Goal: Task Accomplishment & Management: Manage account settings

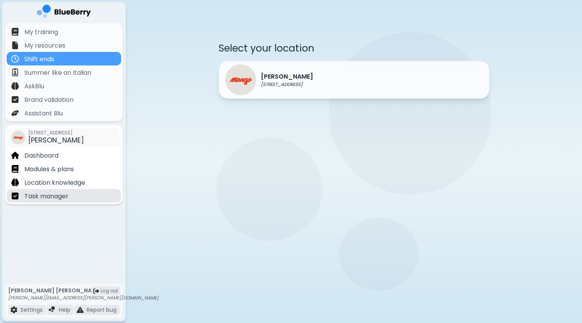
click at [38, 199] on p "Task manager" at bounding box center [46, 195] width 44 height 9
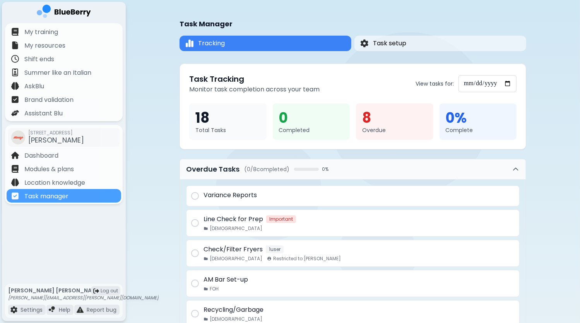
click at [371, 118] on div "8" at bounding box center [394, 117] width 65 height 17
click at [365, 117] on div "8" at bounding box center [394, 117] width 65 height 17
click at [514, 171] on icon at bounding box center [516, 169] width 8 height 8
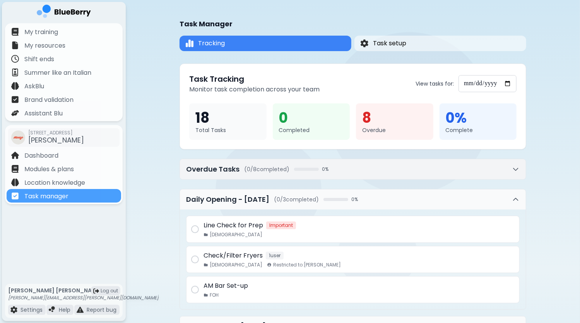
click at [514, 171] on icon at bounding box center [516, 169] width 8 height 8
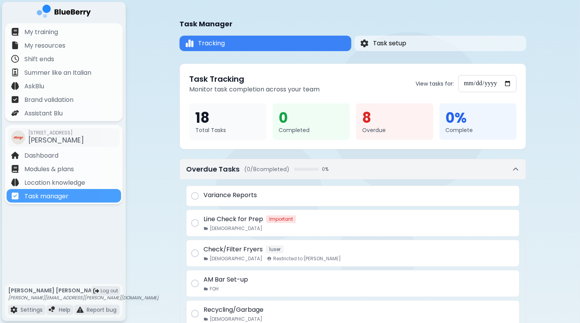
click at [516, 167] on icon at bounding box center [516, 169] width 8 height 8
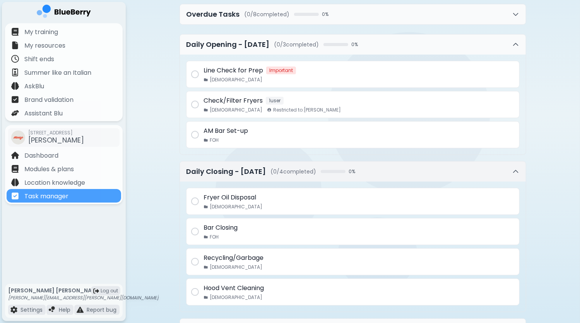
scroll to position [213, 0]
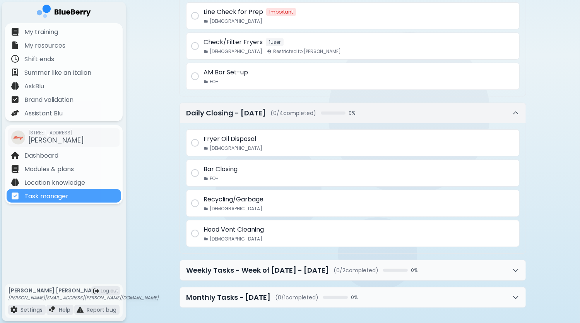
click at [514, 113] on icon at bounding box center [516, 113] width 8 height 8
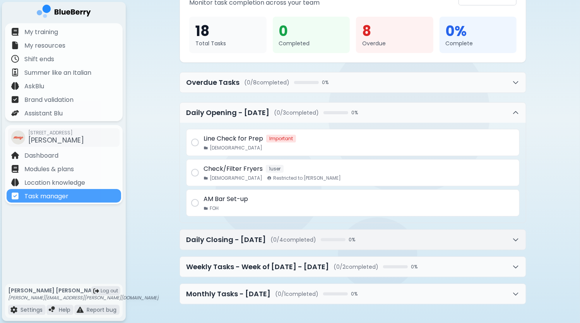
scroll to position [17, 0]
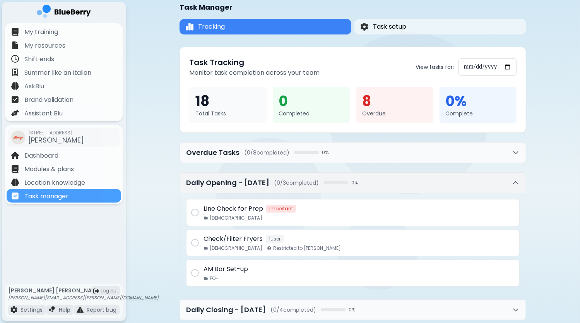
click at [514, 182] on icon at bounding box center [515, 182] width 5 height 2
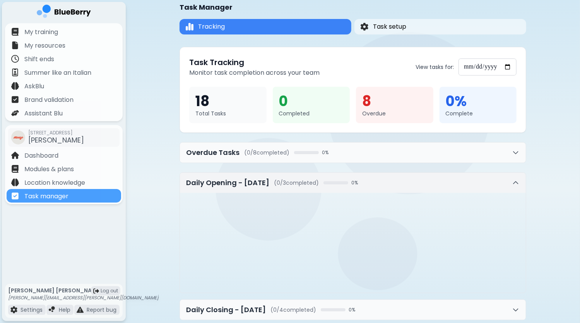
scroll to position [0, 0]
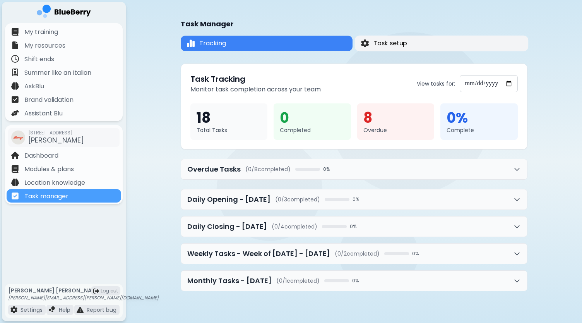
click at [400, 42] on span "Task setup" at bounding box center [390, 43] width 34 height 9
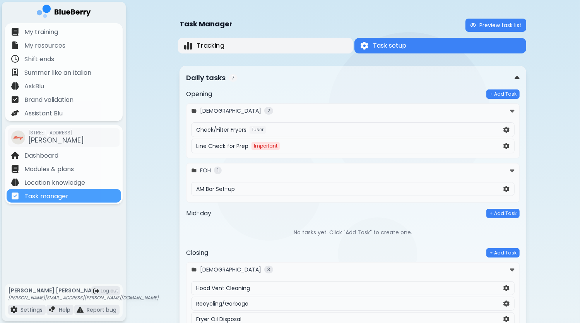
click at [253, 42] on button "Tracking" at bounding box center [265, 46] width 175 height 16
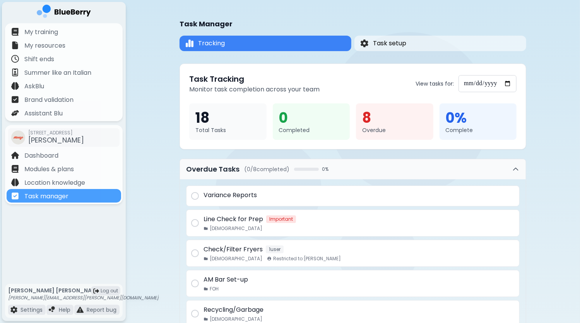
click at [54, 13] on img at bounding box center [64, 13] width 54 height 16
click at [70, 8] on img at bounding box center [64, 13] width 54 height 16
click at [43, 10] on img at bounding box center [64, 13] width 54 height 16
click at [216, 43] on span "Tracking" at bounding box center [211, 43] width 27 height 9
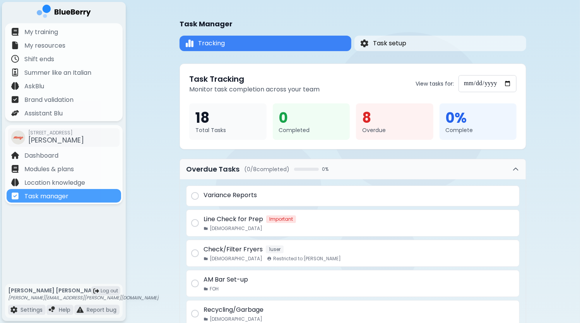
click at [198, 121] on div "18" at bounding box center [227, 117] width 65 height 17
click at [285, 119] on div "0" at bounding box center [311, 117] width 65 height 17
click at [370, 121] on div "8" at bounding box center [394, 117] width 65 height 17
click at [504, 80] on input "**********" at bounding box center [487, 83] width 58 height 17
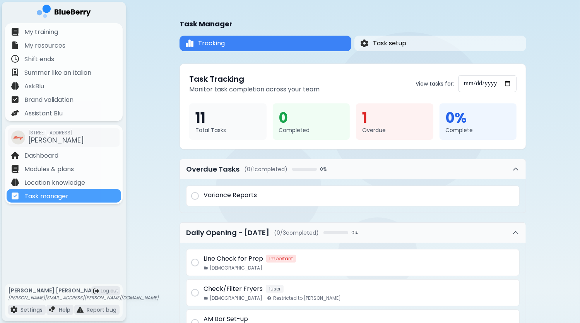
click at [282, 122] on div "0" at bounding box center [311, 117] width 65 height 17
click at [196, 122] on div "11" at bounding box center [227, 117] width 65 height 17
click at [282, 116] on div "0" at bounding box center [311, 117] width 65 height 17
click at [366, 122] on div "1" at bounding box center [394, 117] width 65 height 17
click at [204, 118] on div "11" at bounding box center [227, 117] width 65 height 17
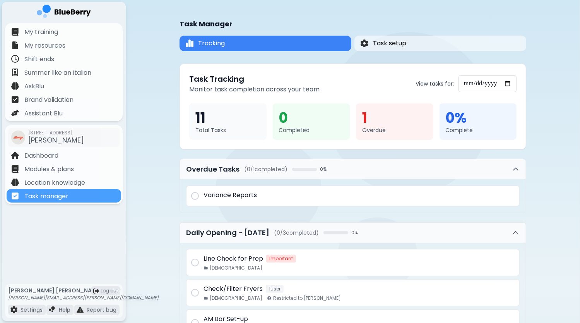
click at [539, 105] on div "**********" at bounding box center [353, 286] width 454 height 572
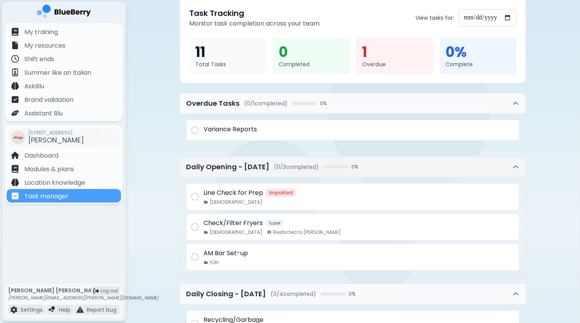
scroll to position [77, 0]
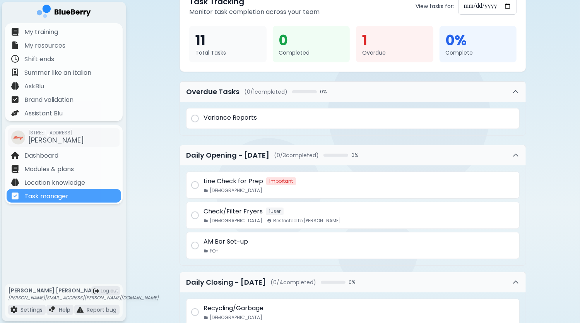
click at [194, 184] on div at bounding box center [195, 185] width 8 height 8
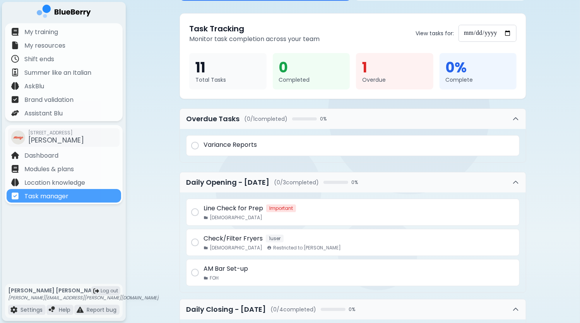
scroll to position [39, 0]
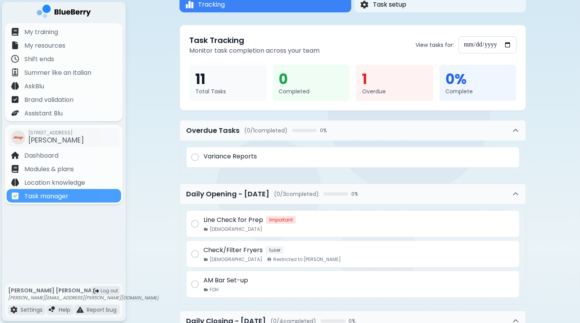
click at [367, 86] on div "1" at bounding box center [394, 79] width 65 height 17
click at [509, 45] on input "**********" at bounding box center [487, 44] width 58 height 17
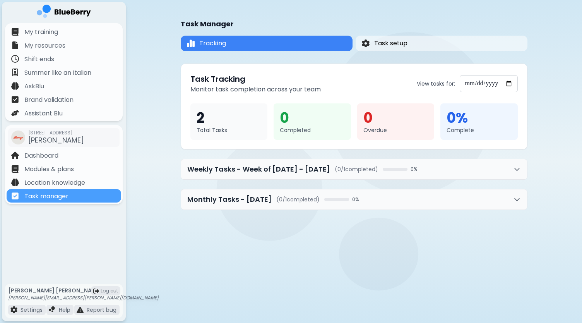
click at [510, 85] on input "**********" at bounding box center [488, 83] width 58 height 17
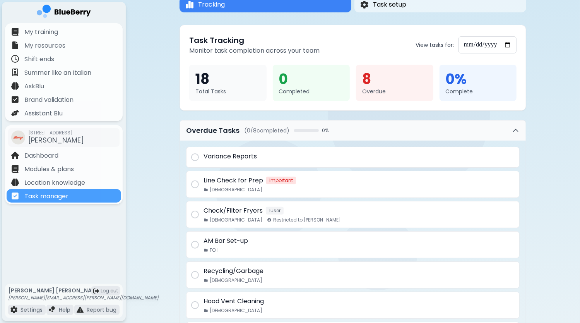
scroll to position [77, 0]
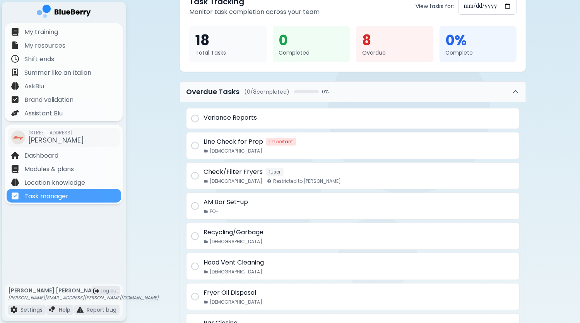
click at [368, 41] on div "8" at bounding box center [394, 40] width 65 height 17
click at [515, 91] on icon at bounding box center [516, 92] width 8 height 8
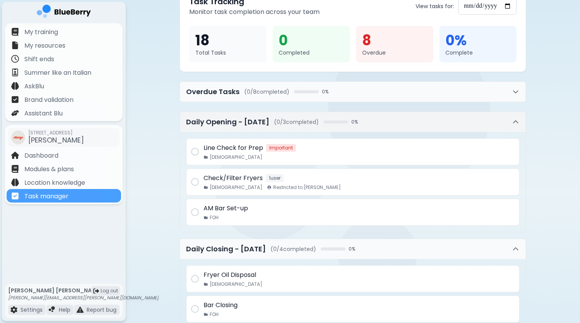
click at [514, 125] on icon at bounding box center [516, 122] width 8 height 8
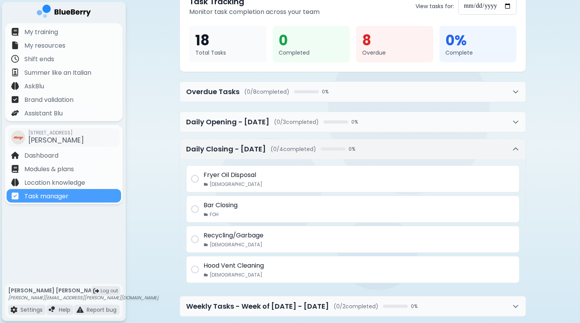
click at [516, 150] on icon at bounding box center [516, 149] width 8 height 8
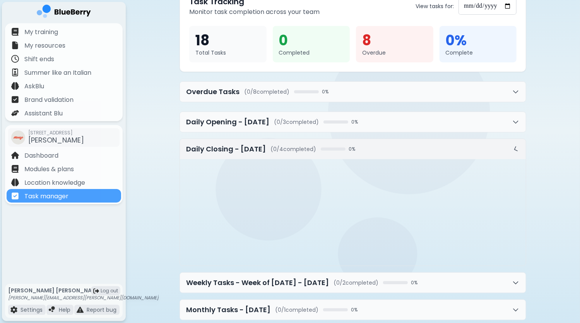
scroll to position [0, 0]
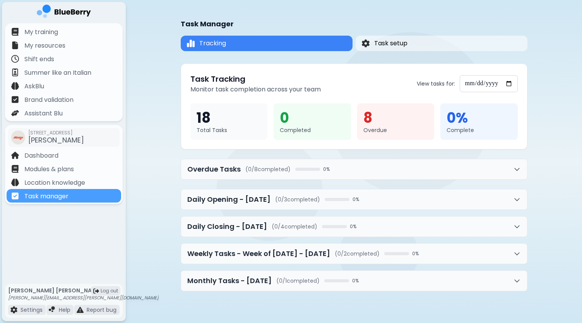
click at [368, 119] on div "8" at bounding box center [395, 117] width 65 height 17
click at [532, 102] on div "**********" at bounding box center [354, 154] width 456 height 309
click at [508, 83] on input "**********" at bounding box center [488, 83] width 58 height 17
click at [533, 70] on div "**********" at bounding box center [354, 154] width 456 height 309
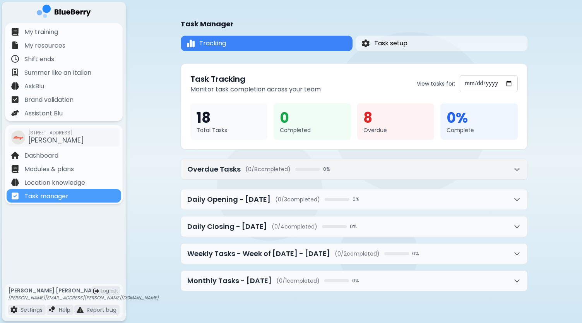
click at [509, 169] on button "Overdue Tasks ( 0 / 8 completed) 0 %" at bounding box center [354, 169] width 346 height 20
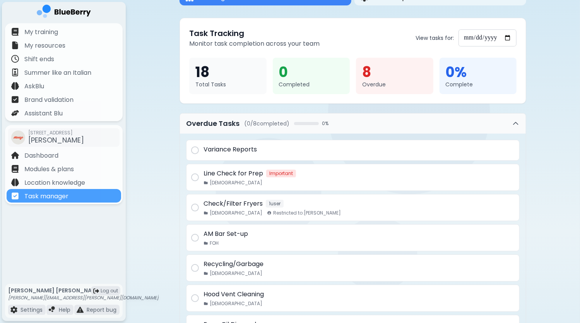
scroll to position [39, 0]
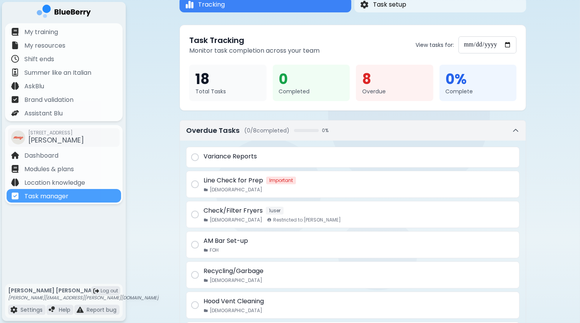
click at [514, 129] on icon at bounding box center [516, 130] width 8 height 8
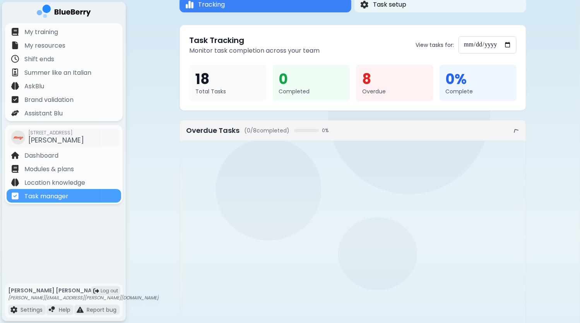
scroll to position [0, 0]
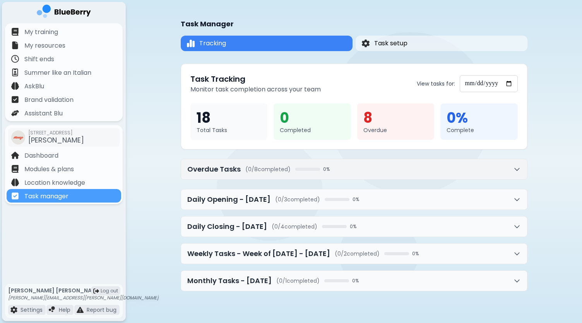
click at [514, 165] on icon at bounding box center [517, 169] width 8 height 8
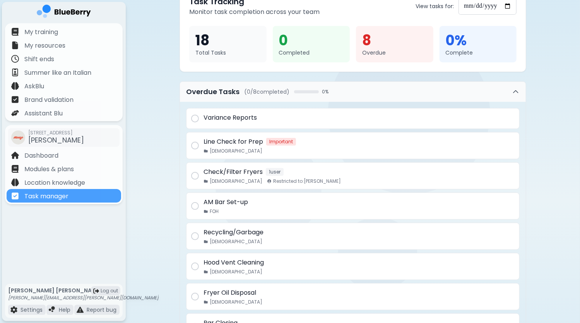
scroll to position [116, 0]
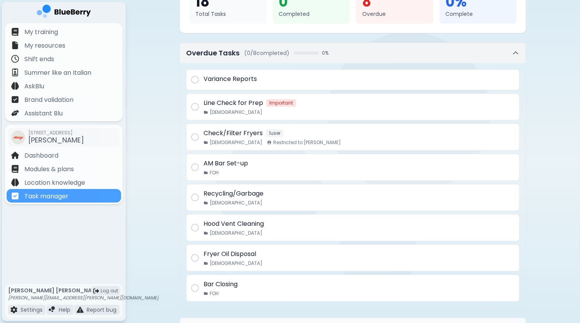
click at [519, 55] on icon at bounding box center [516, 53] width 8 height 8
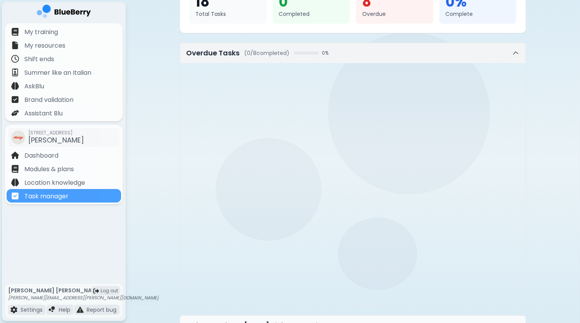
scroll to position [0, 0]
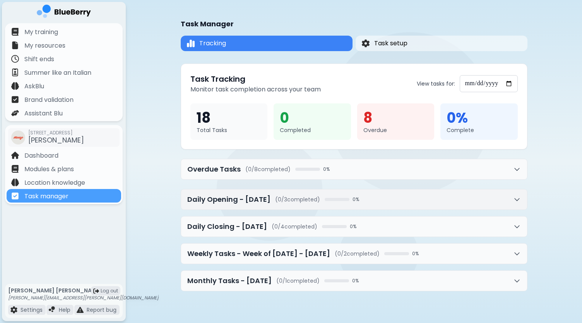
click at [514, 200] on icon at bounding box center [517, 199] width 8 height 8
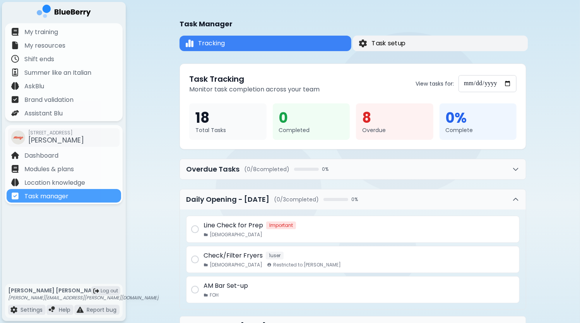
click at [401, 48] on span "Task setup" at bounding box center [389, 43] width 34 height 9
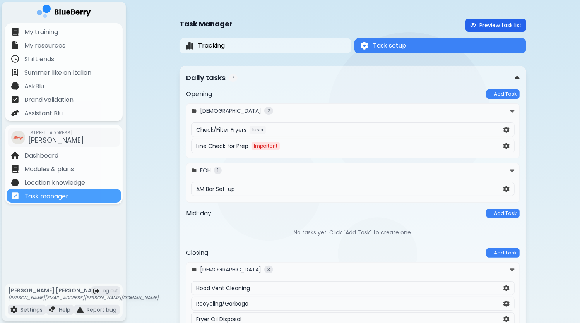
click at [504, 27] on button "Preview task list" at bounding box center [495, 25] width 61 height 13
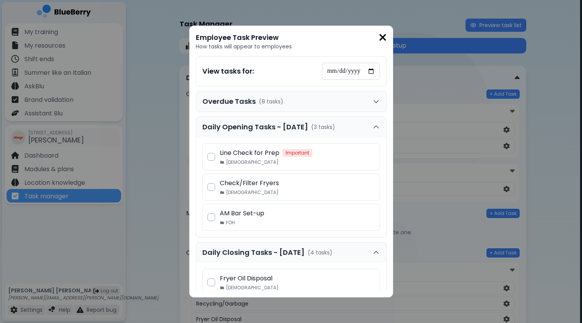
click at [385, 36] on img at bounding box center [383, 37] width 8 height 10
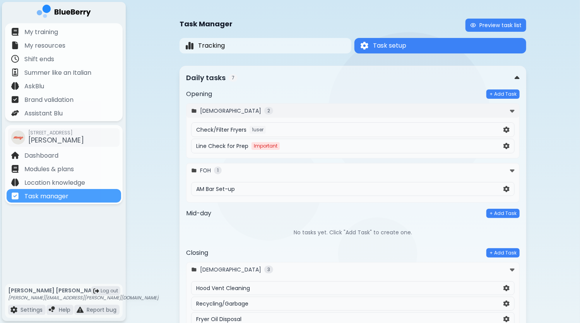
click at [511, 111] on img at bounding box center [512, 110] width 5 height 7
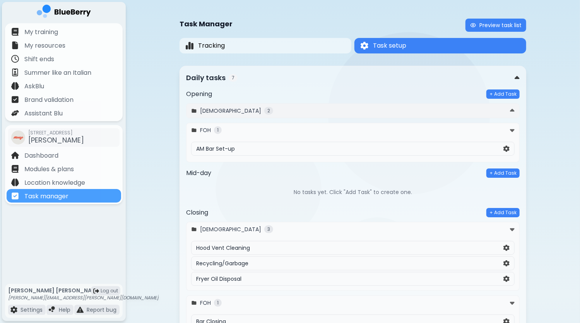
click at [511, 111] on img at bounding box center [512, 110] width 5 height 7
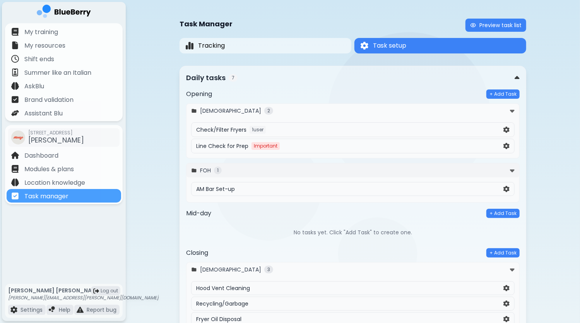
click at [513, 171] on img at bounding box center [512, 169] width 5 height 7
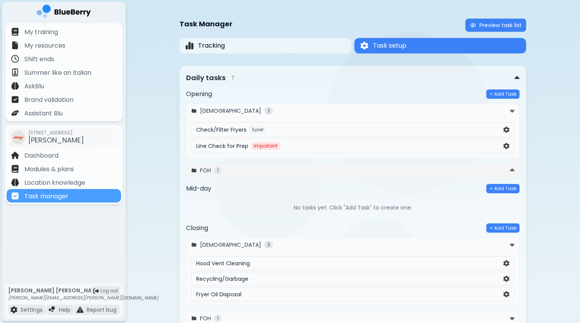
click at [513, 171] on img at bounding box center [512, 169] width 5 height 7
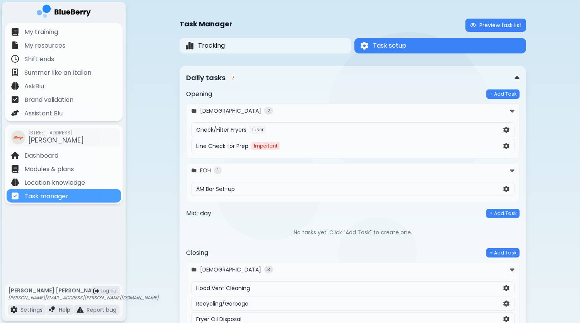
click at [528, 156] on div "Task Manager Preview task list Tracking Task setup Task setup Daily tasks 7 Ope…" at bounding box center [353, 315] width 454 height 630
click at [506, 93] on button "+ Add Task" at bounding box center [502, 93] width 33 height 9
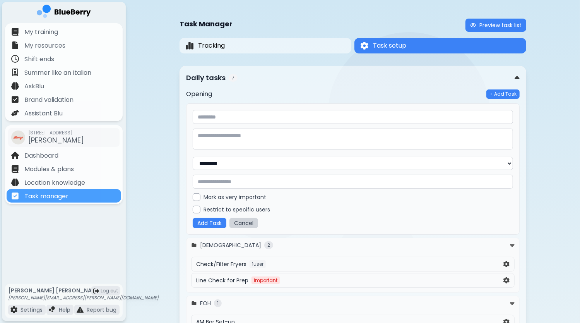
click at [333, 181] on input "text" at bounding box center [353, 181] width 320 height 14
click at [244, 221] on button "Cancel" at bounding box center [243, 223] width 29 height 10
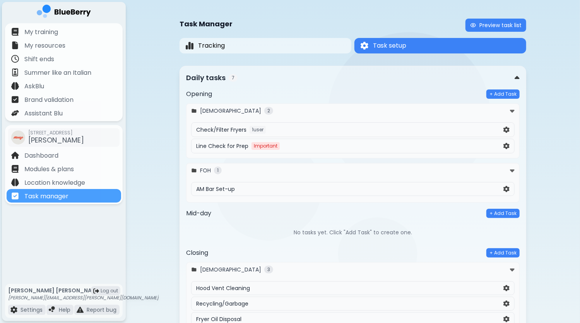
click at [286, 130] on div "Check/Filter Fryers 1 user" at bounding box center [349, 130] width 307 height 8
click at [506, 129] on img at bounding box center [506, 129] width 6 height 7
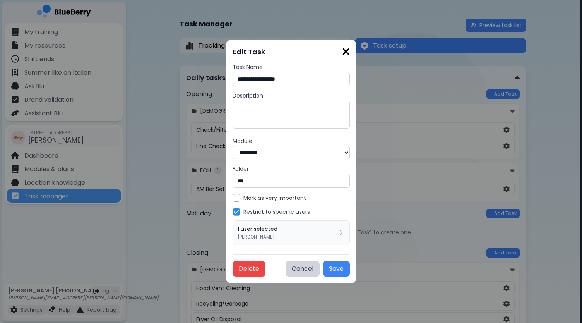
click at [350, 53] on img at bounding box center [346, 51] width 8 height 10
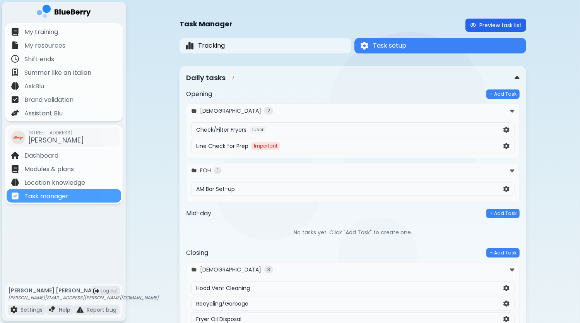
click at [487, 24] on button "Preview task list" at bounding box center [495, 25] width 61 height 13
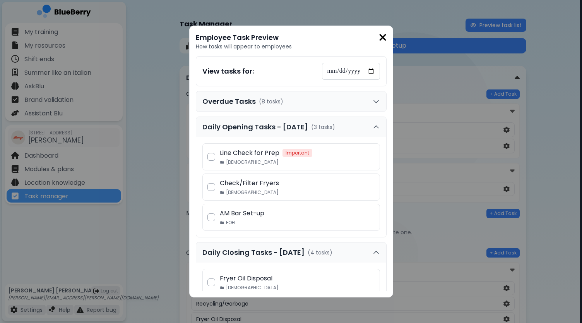
scroll to position [39, 0]
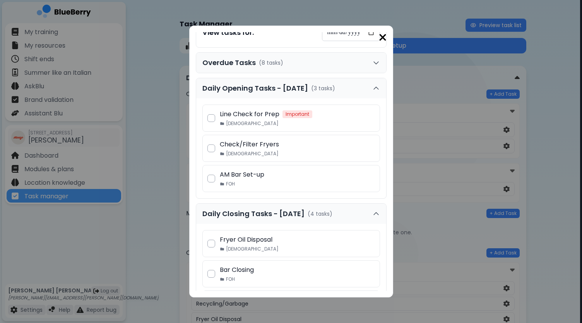
click at [207, 115] on div "Line Check for Prep Important BOH" at bounding box center [290, 117] width 177 height 27
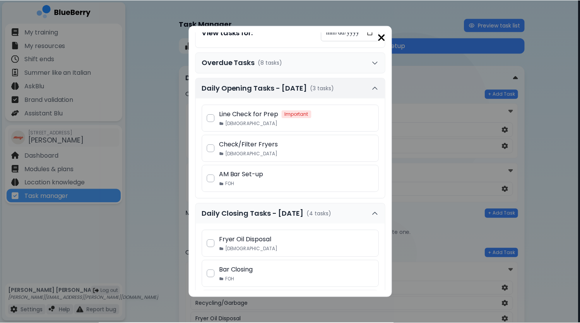
scroll to position [0, 0]
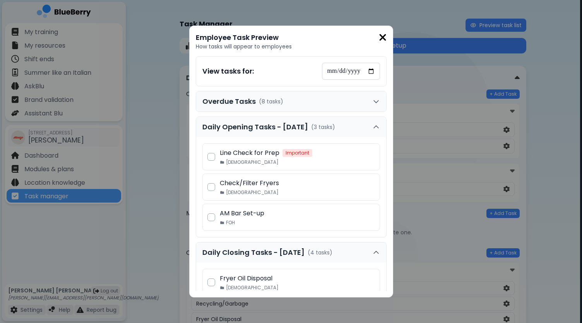
click at [385, 38] on img at bounding box center [383, 37] width 8 height 10
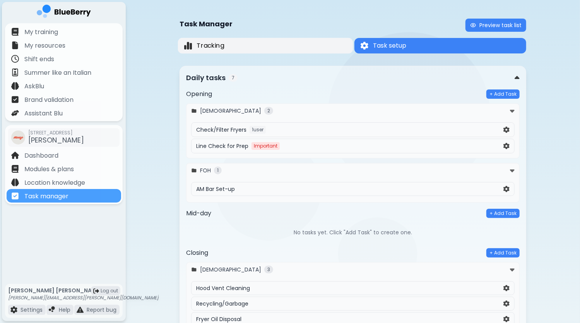
click at [280, 44] on button "Tracking" at bounding box center [265, 46] width 175 height 16
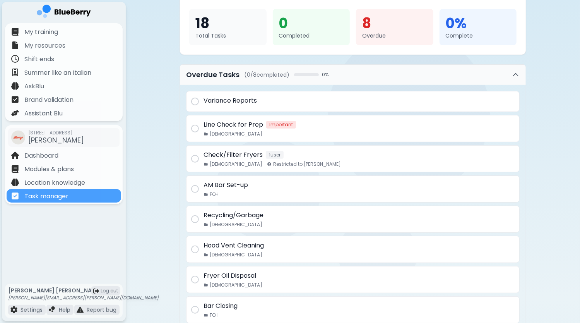
scroll to position [77, 0]
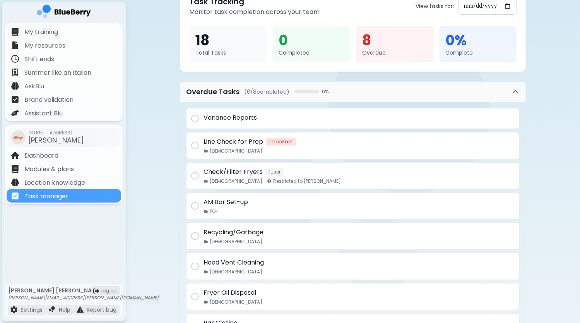
click at [242, 115] on p "Variance Reports" at bounding box center [229, 117] width 53 height 9
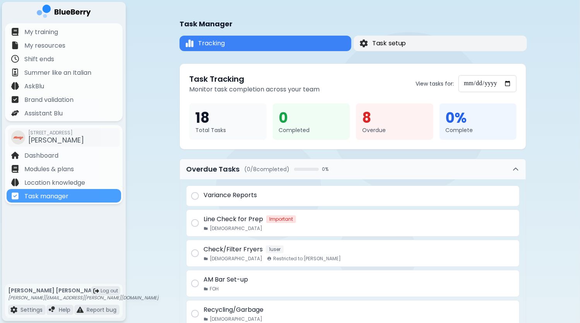
click at [406, 38] on button "Task setup" at bounding box center [439, 43] width 173 height 15
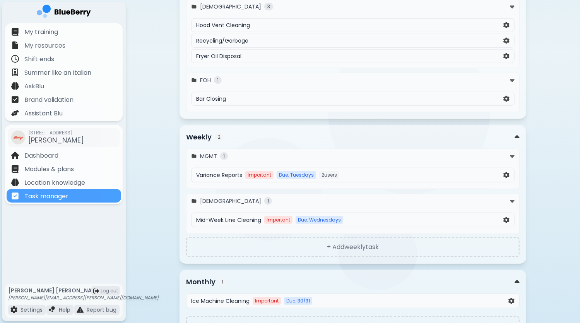
scroll to position [263, 0]
click at [551, 99] on div "Task Manager Preview task list Tracking Task setup Task setup Daily tasks 7 Ope…" at bounding box center [353, 52] width 454 height 630
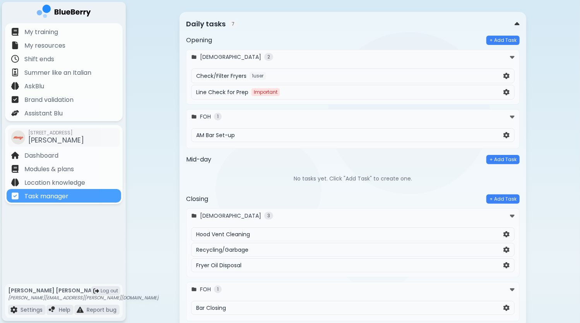
scroll to position [0, 0]
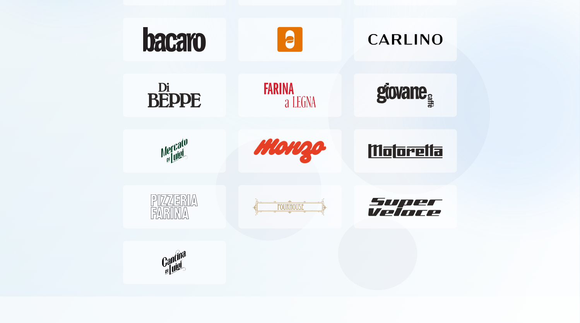
scroll to position [464, 0]
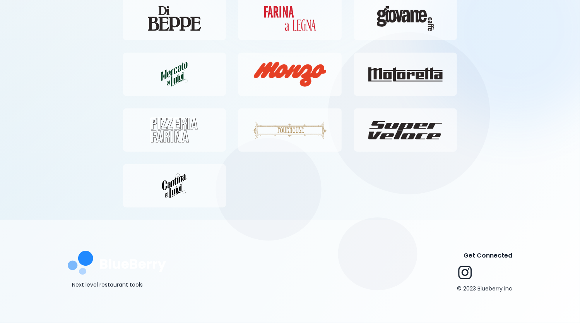
click at [464, 272] on icon at bounding box center [464, 272] width 15 height 15
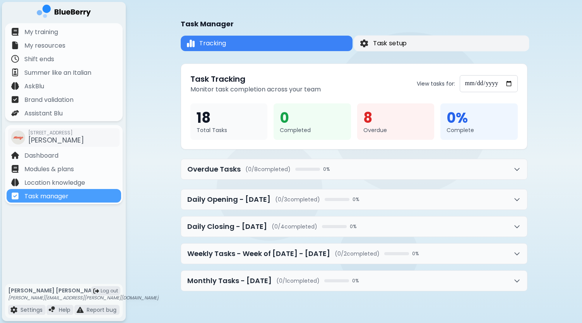
click at [394, 43] on span "Task setup" at bounding box center [389, 43] width 34 height 9
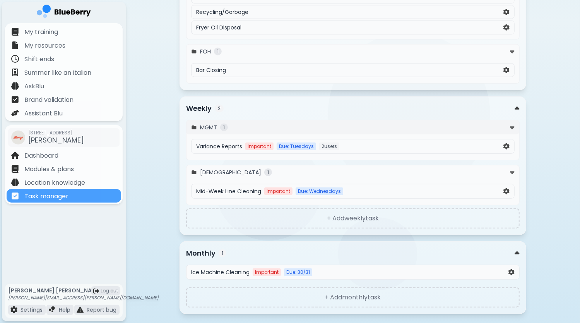
scroll to position [302, 0]
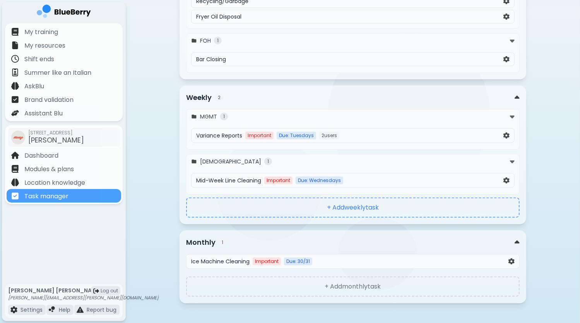
click at [384, 206] on button "+ Add weekly task" at bounding box center [352, 207] width 333 height 20
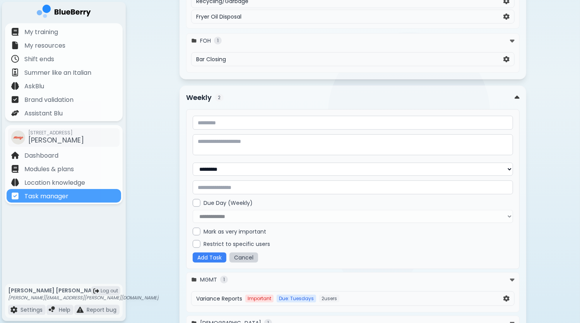
click at [236, 183] on input "text" at bounding box center [353, 187] width 320 height 14
type input "***"
click at [234, 118] on input "text" at bounding box center [353, 123] width 320 height 14
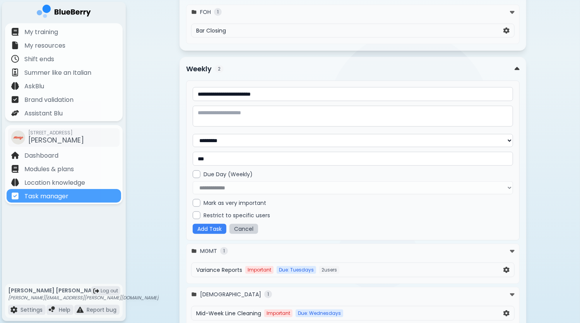
scroll to position [341, 0]
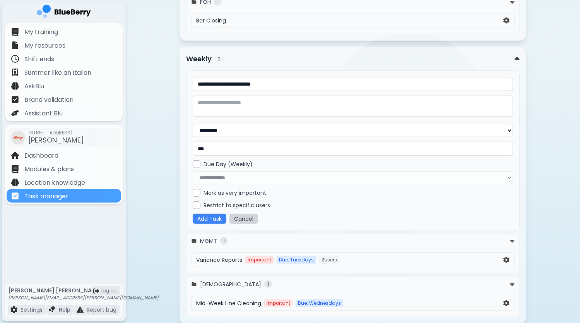
type input "**********"
click at [245, 175] on div "**********" at bounding box center [353, 172] width 320 height 24
click at [196, 160] on div at bounding box center [197, 164] width 8 height 8
click at [236, 173] on select "**********" at bounding box center [353, 177] width 320 height 13
select select "*"
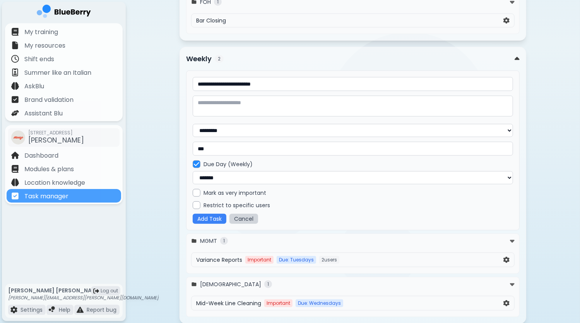
click at [193, 171] on select "**********" at bounding box center [353, 177] width 320 height 13
click at [213, 219] on button "Add Task" at bounding box center [210, 218] width 34 height 10
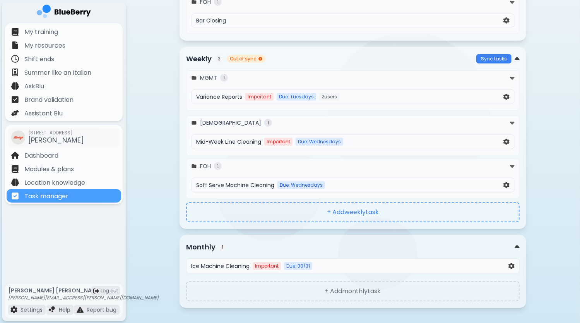
click at [339, 206] on button "+ Add weekly task" at bounding box center [352, 212] width 333 height 20
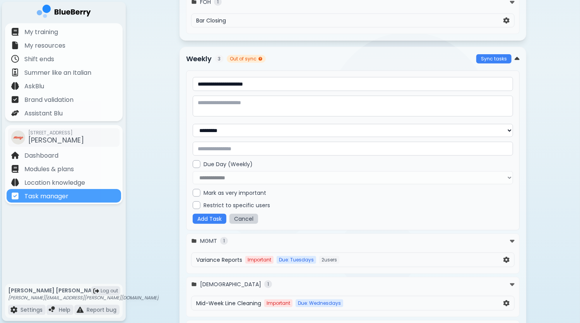
type input "**********"
click at [196, 161] on div at bounding box center [197, 164] width 8 height 8
click at [231, 171] on select "**********" at bounding box center [353, 177] width 320 height 13
select select "*"
click at [193, 171] on select "**********" at bounding box center [353, 177] width 320 height 13
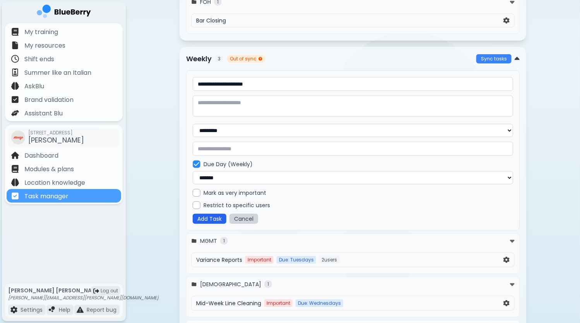
click at [216, 217] on button "Add Task" at bounding box center [210, 218] width 34 height 10
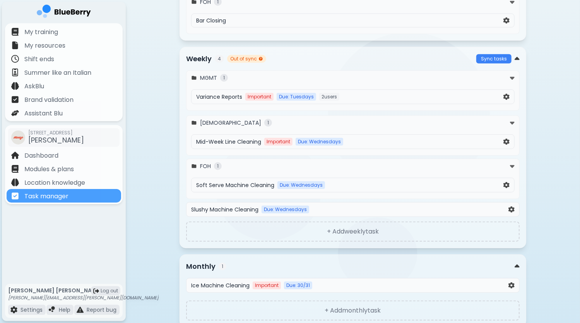
click at [244, 206] on span "Slushy Machine Cleaning" at bounding box center [224, 209] width 67 height 7
click at [511, 206] on img at bounding box center [511, 209] width 6 height 7
select select "*"
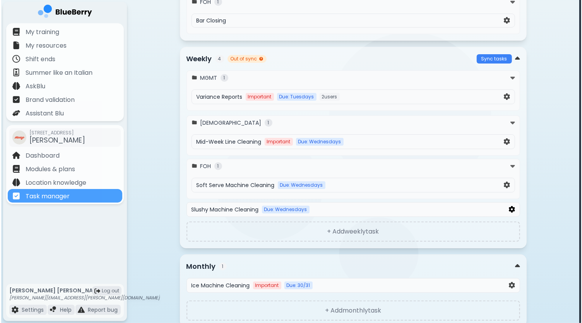
scroll to position [0, 0]
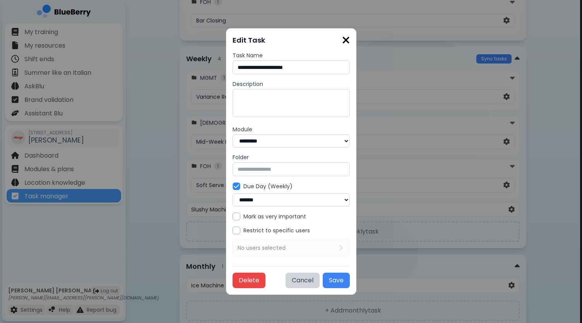
click at [263, 169] on input "text" at bounding box center [290, 169] width 117 height 14
type input "***"
click at [350, 278] on button "Save" at bounding box center [336, 279] width 27 height 15
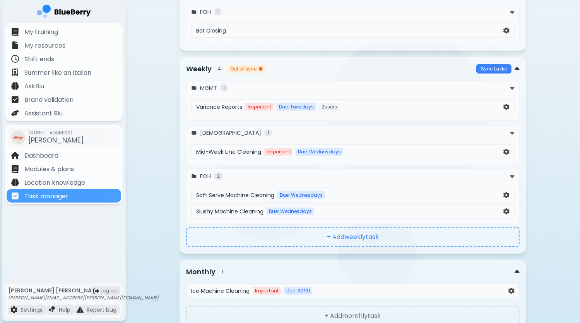
scroll to position [321, 0]
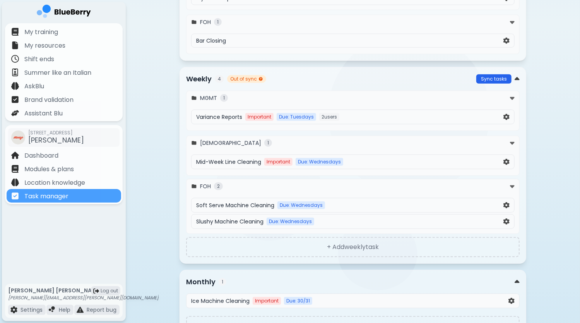
click at [499, 77] on button "Sync tasks" at bounding box center [493, 78] width 35 height 9
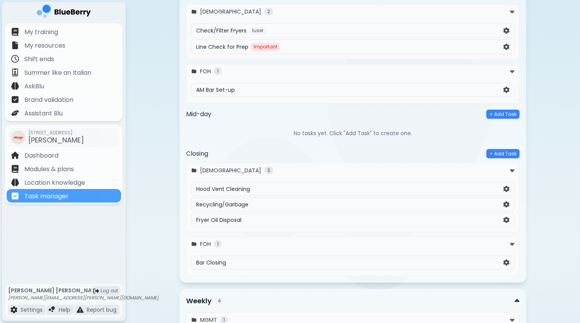
scroll to position [89, 0]
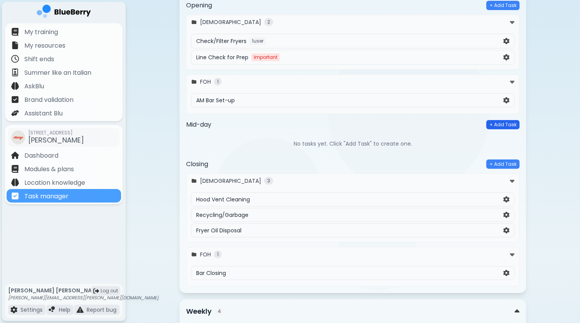
click at [505, 124] on button "+ Add Task" at bounding box center [502, 124] width 33 height 9
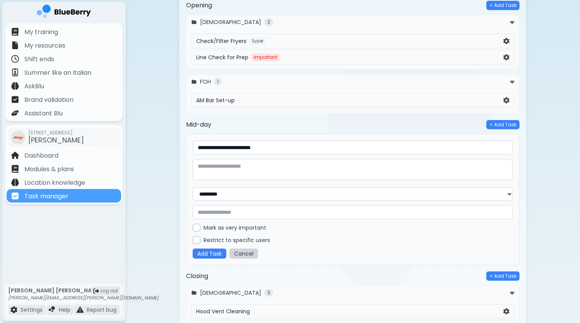
type input "**********"
click at [236, 208] on input "text" at bounding box center [353, 212] width 320 height 14
type input "***"
click at [212, 251] on button "Add Task" at bounding box center [210, 253] width 34 height 10
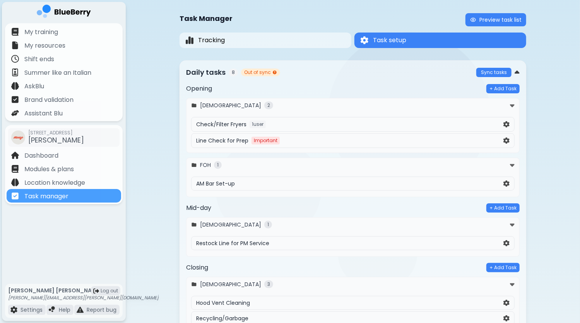
scroll to position [0, 0]
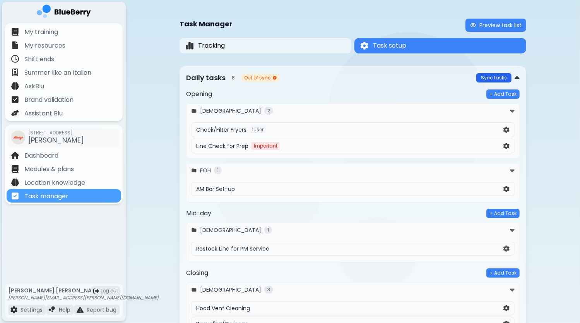
click at [493, 75] on button "Sync tasks" at bounding box center [493, 77] width 35 height 9
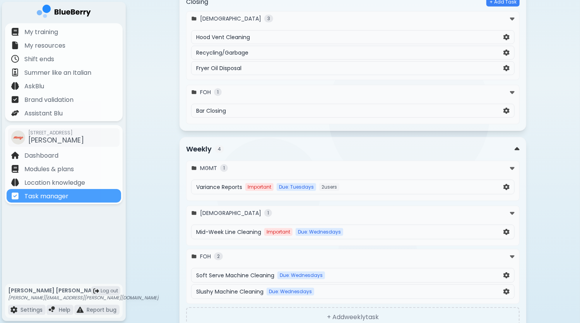
scroll to position [309, 0]
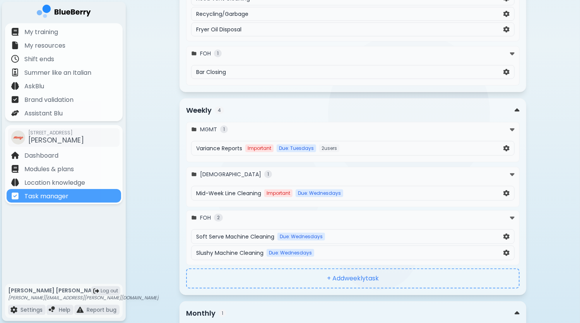
click at [367, 273] on button "+ Add weekly task" at bounding box center [352, 278] width 333 height 20
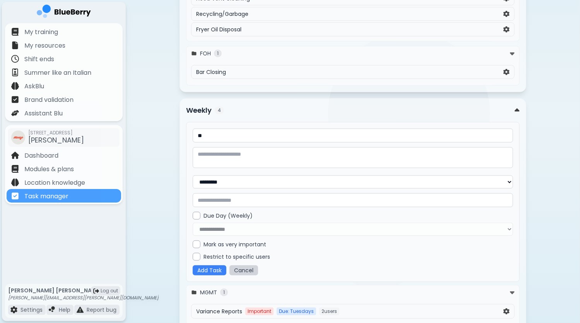
type input "*"
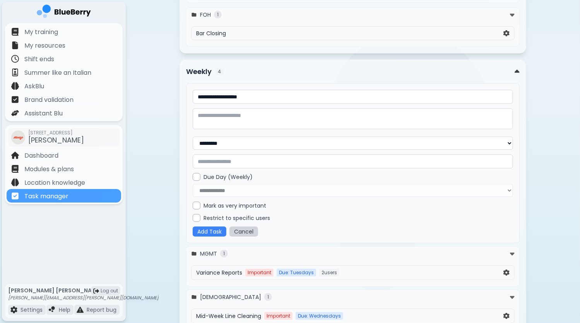
type input "**********"
click at [223, 185] on div "**********" at bounding box center [353, 185] width 320 height 24
click at [224, 189] on div "**********" at bounding box center [353, 185] width 320 height 24
click at [196, 173] on div at bounding box center [197, 177] width 8 height 8
click at [217, 186] on select "**********" at bounding box center [353, 190] width 320 height 13
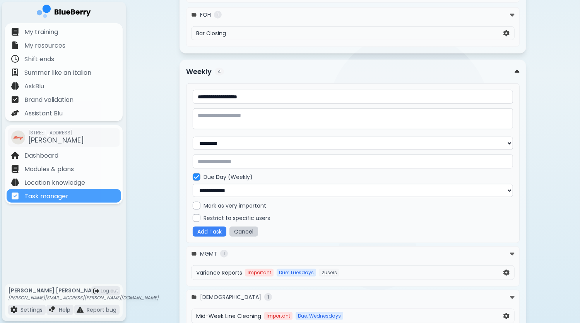
select select "*"
click at [193, 184] on select "**********" at bounding box center [353, 190] width 320 height 13
click at [234, 158] on input "text" at bounding box center [353, 161] width 320 height 14
type input "****"
click at [198, 203] on div at bounding box center [197, 205] width 8 height 8
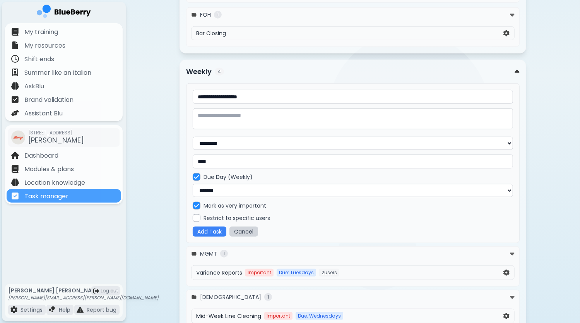
click at [201, 218] on div "Restrict to specific users" at bounding box center [353, 218] width 320 height 8
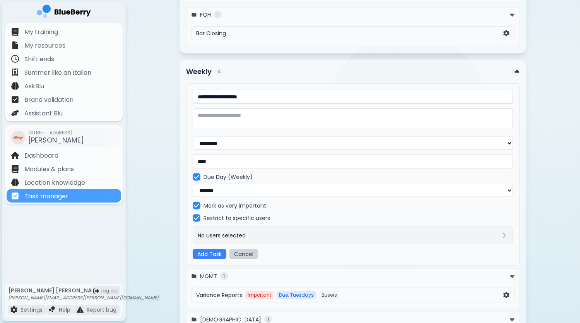
click at [242, 235] on p "No users selected" at bounding box center [222, 235] width 48 height 7
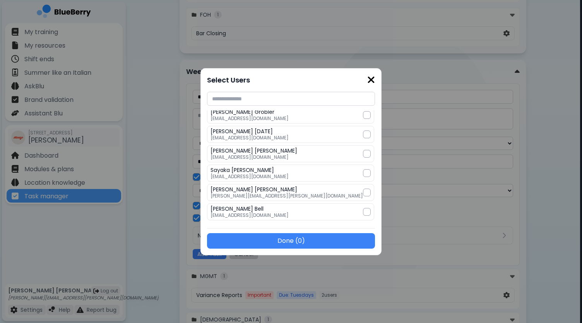
scroll to position [193, 0]
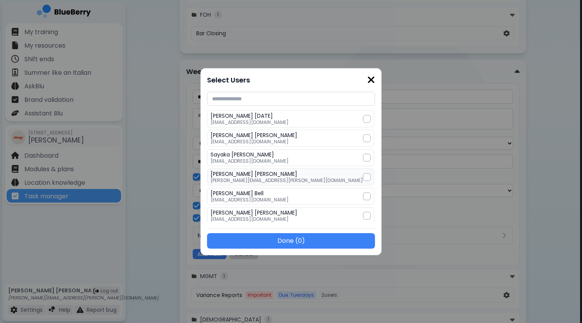
click at [363, 173] on div at bounding box center [367, 177] width 8 height 8
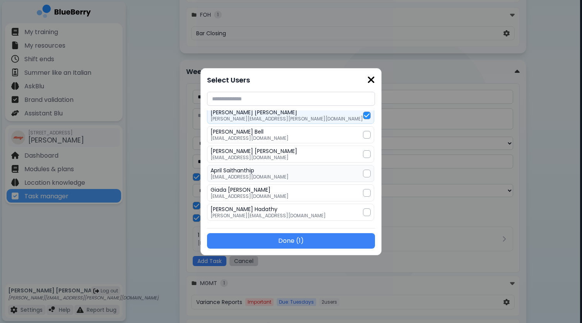
scroll to position [271, 0]
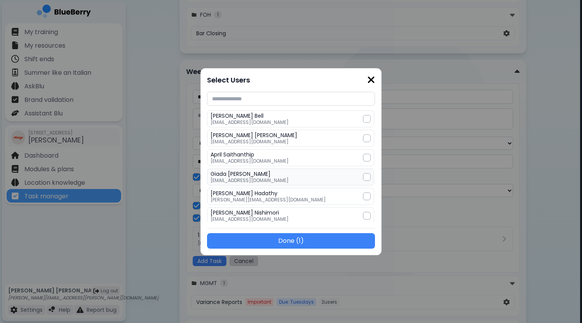
click at [363, 173] on div at bounding box center [367, 177] width 8 height 8
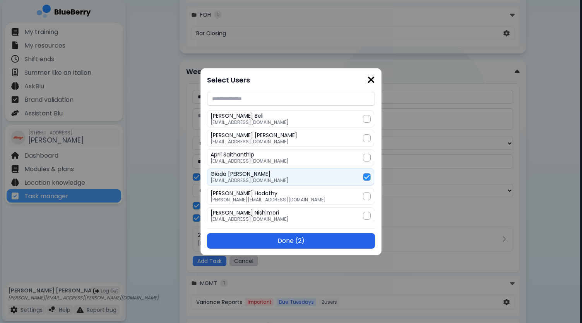
click at [304, 240] on button "Done ( 2 )" at bounding box center [291, 240] width 168 height 15
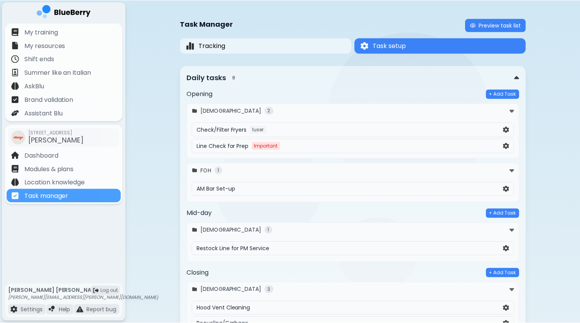
scroll to position [348, 0]
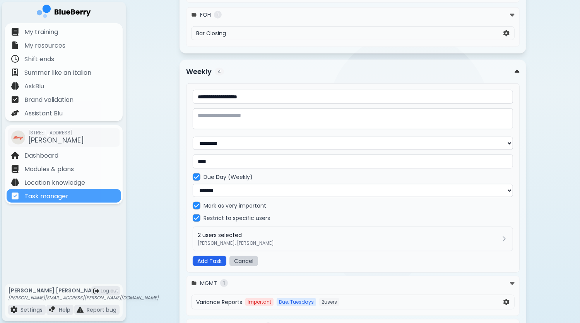
click at [216, 259] on button "Add Task" at bounding box center [210, 261] width 34 height 10
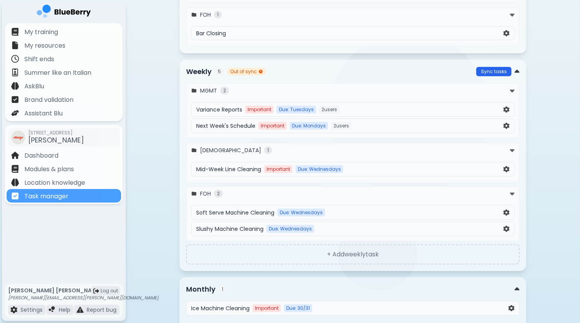
click at [490, 67] on button "Sync tasks" at bounding box center [493, 71] width 35 height 9
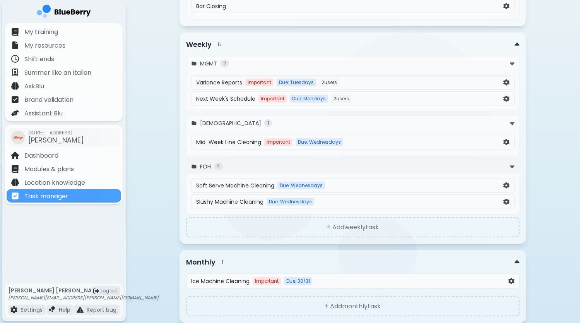
scroll to position [393, 0]
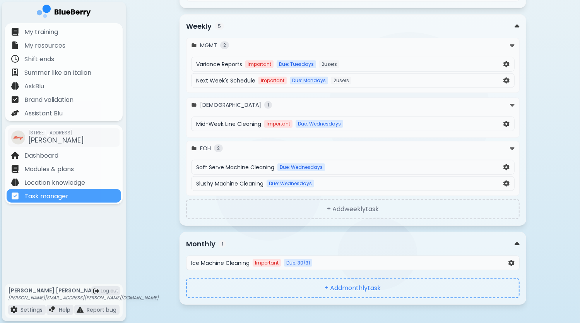
click at [355, 281] on button "+ Add monthly task" at bounding box center [352, 288] width 333 height 20
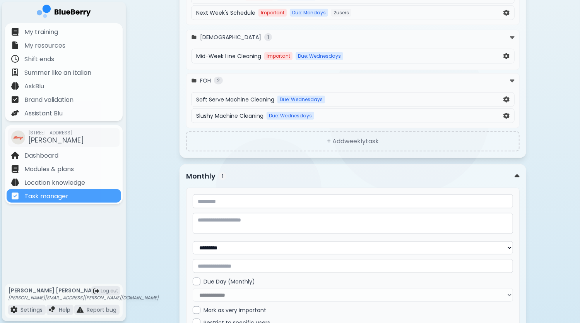
scroll to position [532, 0]
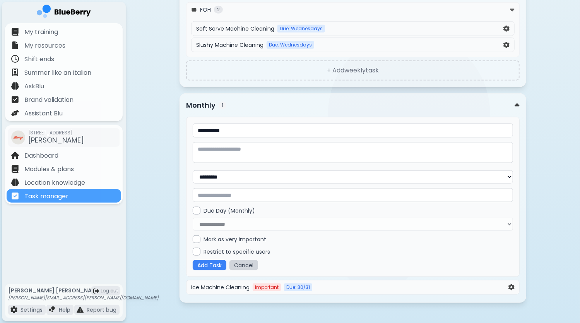
type input "**********"
click at [256, 188] on input "text" at bounding box center [353, 195] width 320 height 14
type input "****"
click at [193, 206] on div at bounding box center [197, 210] width 8 height 8
click at [214, 217] on select "**********" at bounding box center [353, 223] width 320 height 13
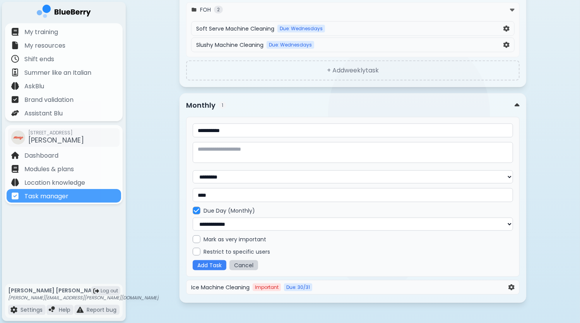
select select "**"
click at [193, 217] on select "**********" at bounding box center [353, 223] width 320 height 13
click at [67, 237] on div "My training My resources Shift ends Summer like an Italian AskBlu Brand validat…" at bounding box center [64, 152] width 124 height 258
click at [196, 249] on div at bounding box center [197, 251] width 8 height 8
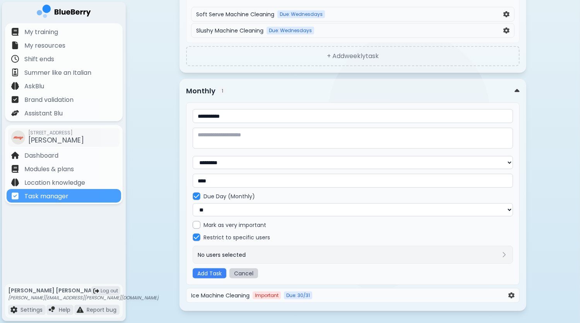
scroll to position [554, 0]
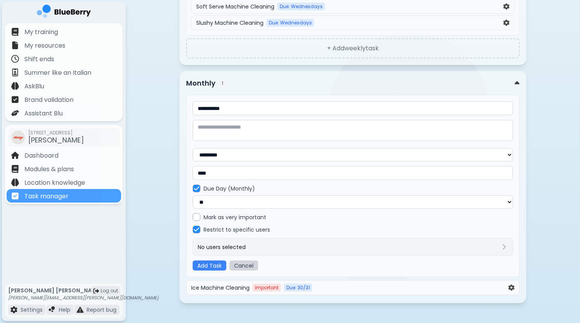
click at [272, 248] on div "No users selected" at bounding box center [353, 247] width 320 height 18
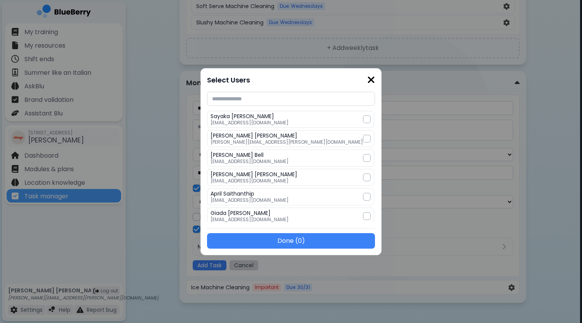
scroll to position [232, 0]
click at [363, 134] on div at bounding box center [367, 138] width 8 height 8
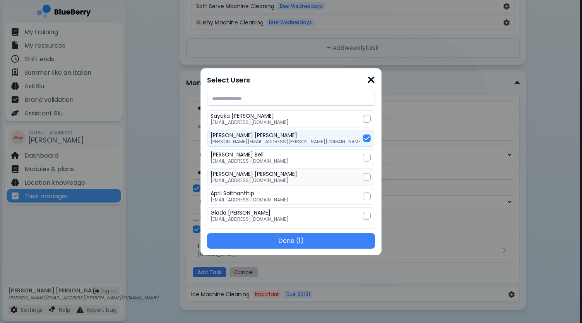
scroll to position [271, 0]
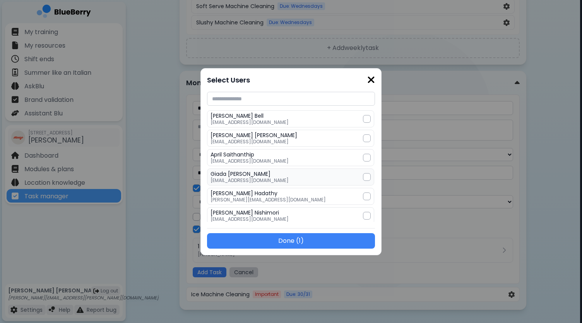
click at [363, 173] on div at bounding box center [367, 177] width 8 height 8
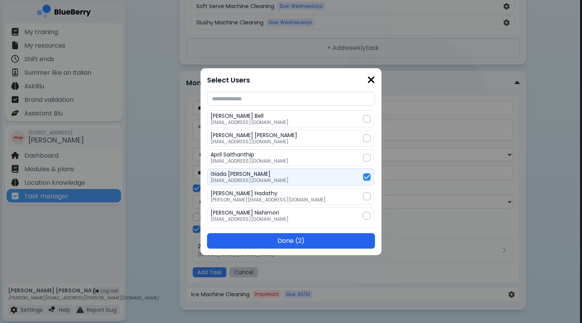
click at [305, 239] on button "Done ( 2 )" at bounding box center [291, 240] width 168 height 15
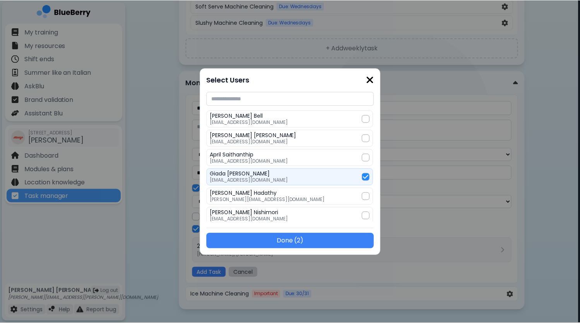
scroll to position [554, 0]
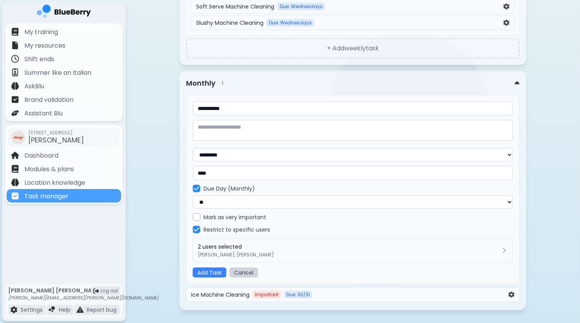
click at [196, 213] on div at bounding box center [197, 217] width 8 height 8
click at [214, 267] on button "Add Task" at bounding box center [210, 272] width 34 height 10
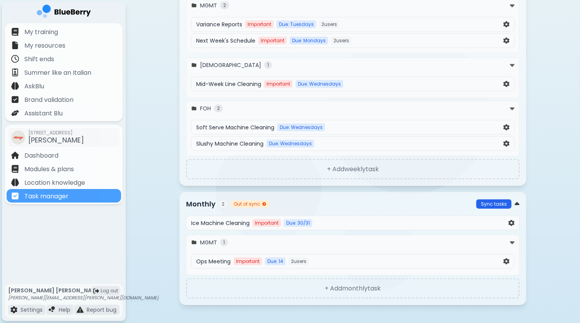
click at [492, 200] on button "Sync tasks" at bounding box center [493, 203] width 35 height 9
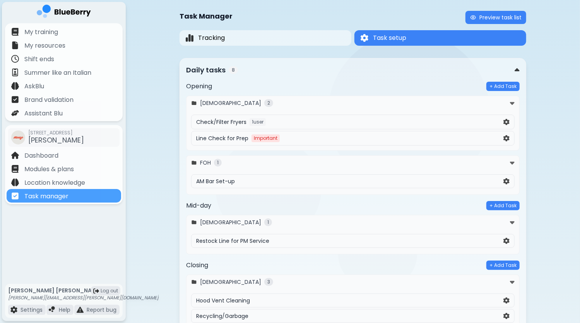
scroll to position [0, 0]
